Goal: Task Accomplishment & Management: Use online tool/utility

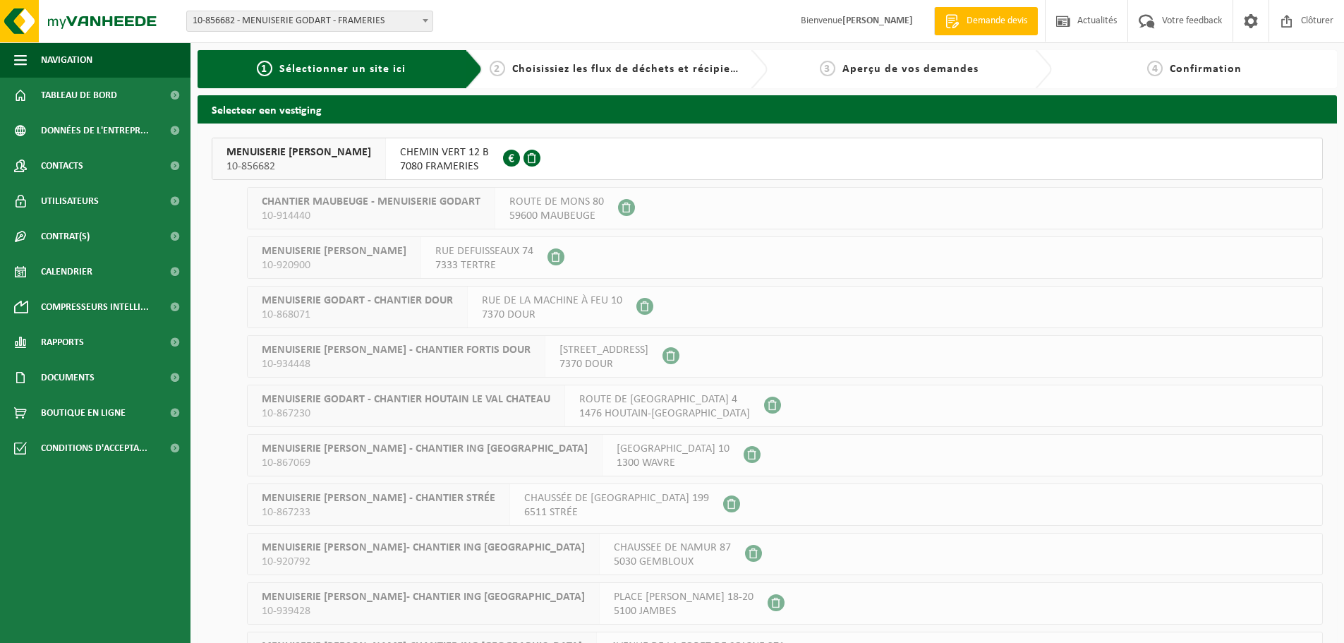
click at [402, 153] on span "CHEMIN VERT 12 B" at bounding box center [444, 152] width 89 height 14
